Goal: Task Accomplishment & Management: Manage account settings

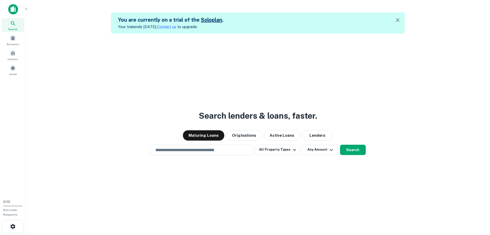
click at [52, 171] on div "Search lenders & loans, faster. Maturing Loans Originations Active Loans Lender…" at bounding box center [258, 150] width 456 height 235
click at [64, 35] on div "Search lenders & loans, faster. Maturing Loans Originations Active Loans Lender…" at bounding box center [258, 150] width 456 height 235
click at [26, 9] on icon "button" at bounding box center [26, 9] width 4 height 4
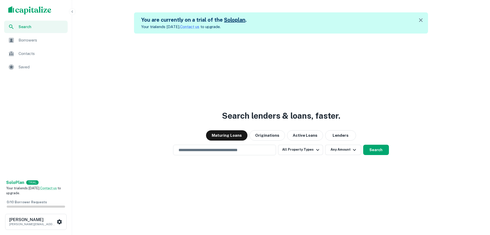
click at [89, 142] on div "Search lenders & loans, faster. Maturing Loans Originations Active Loans Lender…" at bounding box center [281, 150] width 414 height 235
click at [423, 21] on icon "button" at bounding box center [421, 20] width 4 height 4
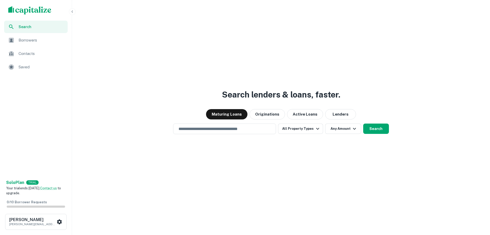
click at [24, 25] on span "Search" at bounding box center [42, 27] width 46 height 6
click at [27, 27] on span "Search" at bounding box center [42, 27] width 46 height 6
click at [72, 12] on icon "button" at bounding box center [72, 12] width 4 height 4
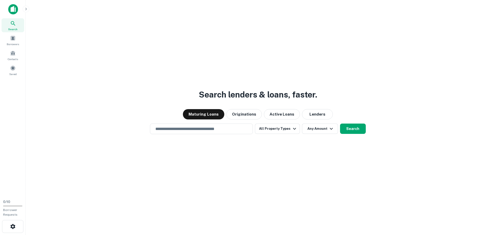
click at [88, 47] on div "Search lenders & loans, faster. Maturing Loans Originations Active Loans Lender…" at bounding box center [258, 129] width 456 height 235
click at [68, 28] on div "Search lenders & loans, faster. Maturing Loans Originations Active Loans Lender…" at bounding box center [258, 129] width 456 height 235
click at [81, 189] on div "Search lenders & loans, faster. Maturing Loans Originations Active Loans Lender…" at bounding box center [258, 129] width 456 height 235
click at [316, 31] on div "Search lenders & loans, faster. Maturing Loans Originations Active Loans Lender…" at bounding box center [258, 129] width 456 height 235
click at [99, 85] on div "Search lenders & loans, faster. Maturing Loans Originations Active Loans Lender…" at bounding box center [258, 129] width 456 height 235
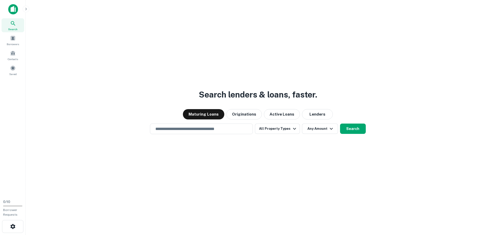
click at [155, 26] on div "Search lenders & loans, faster. Maturing Loans Originations Active Loans Lender…" at bounding box center [258, 129] width 456 height 235
click at [366, 50] on div "Search lenders & loans, faster. Maturing Loans Originations Active Loans Lender…" at bounding box center [258, 129] width 456 height 235
click at [110, 48] on div "Search lenders & loans, faster. Maturing Loans Originations Active Loans Lender…" at bounding box center [258, 129] width 456 height 235
click at [226, 47] on div "Search lenders & loans, faster. Maturing Loans Originations Active Loans Lender…" at bounding box center [258, 129] width 456 height 235
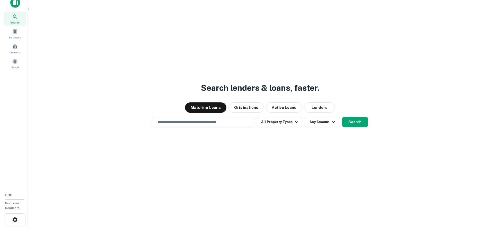
scroll to position [8, 0]
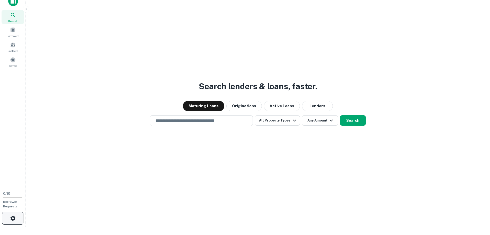
click at [13, 217] on icon "button" at bounding box center [12, 217] width 5 height 5
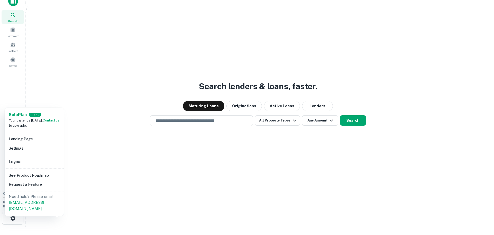
click at [19, 160] on li "Logout" at bounding box center [34, 161] width 55 height 9
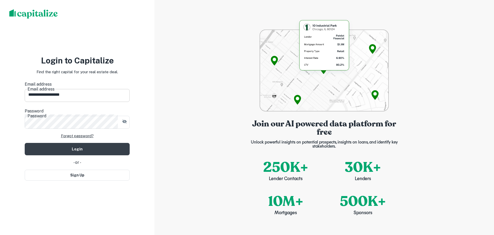
click at [56, 95] on input "**********" at bounding box center [77, 94] width 105 height 14
click at [172, 88] on div "Join our AI powered data platform for free Unlock powerful insights on potentia…" at bounding box center [324, 117] width 340 height 235
click at [56, 94] on input "**********" at bounding box center [77, 94] width 105 height 14
type input "**********"
click at [83, 143] on button "Login" at bounding box center [77, 149] width 105 height 12
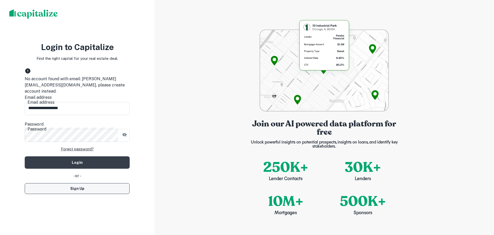
click at [77, 186] on button "Sign Up" at bounding box center [77, 188] width 105 height 11
select select "**"
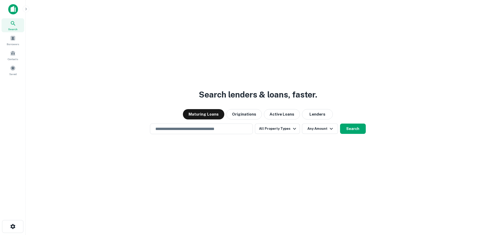
click at [410, 62] on div "Search lenders & loans, faster. Maturing Loans Originations Active Loans Lender…" at bounding box center [258, 129] width 456 height 235
